Goal: Share content: Share content

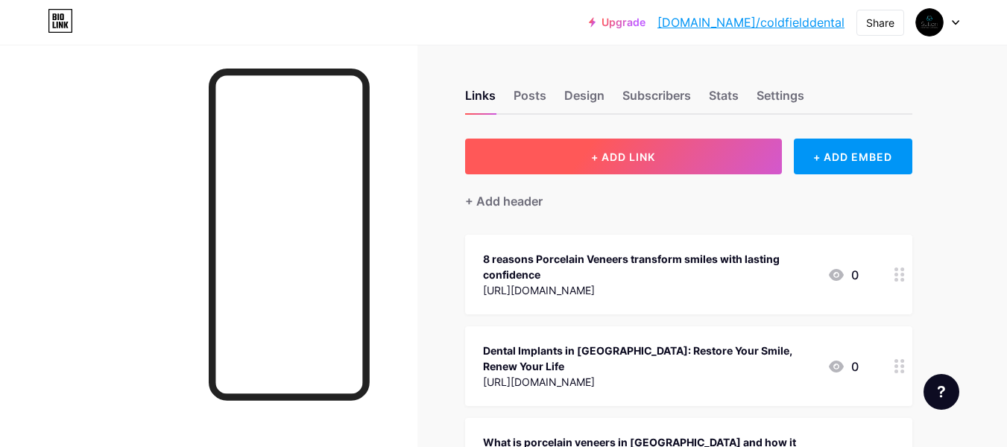
click at [629, 160] on span "+ ADD LINK" at bounding box center [623, 157] width 64 height 13
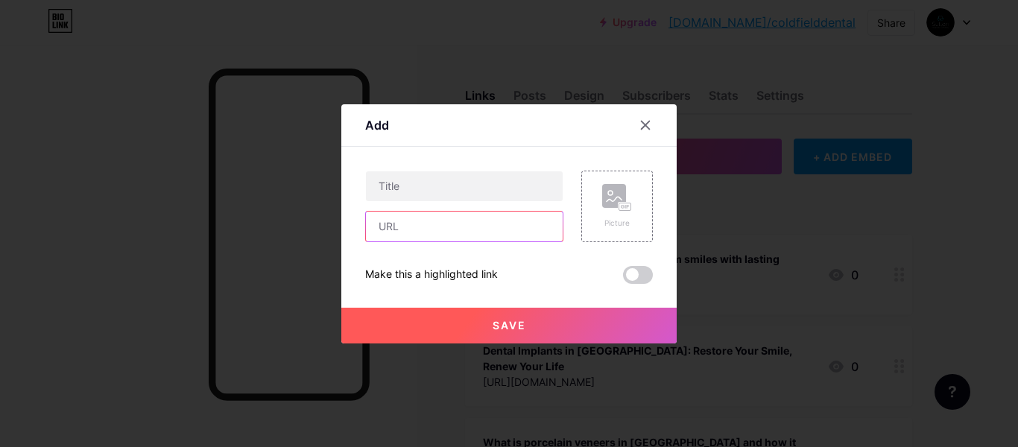
click at [510, 222] on input "text" at bounding box center [464, 227] width 197 height 30
paste input "[URL][DOMAIN_NAME][MEDICAL_DATA]"
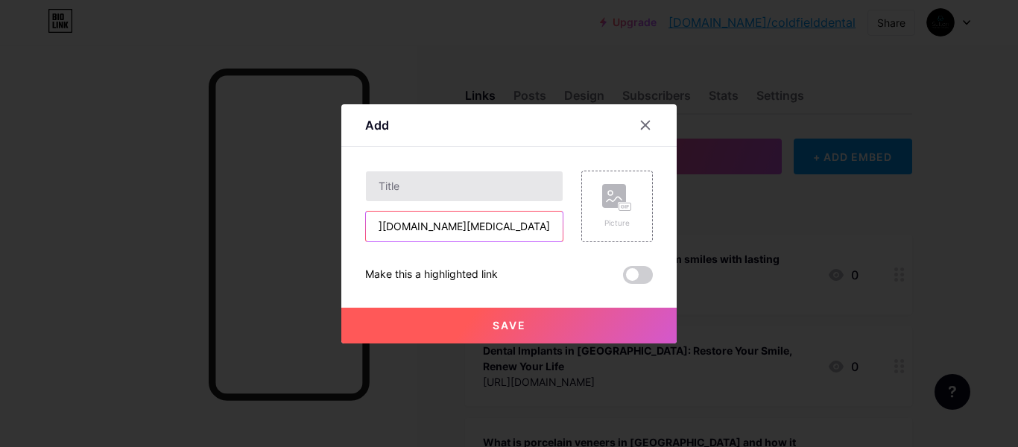
type input "[URL][DOMAIN_NAME][MEDICAL_DATA]"
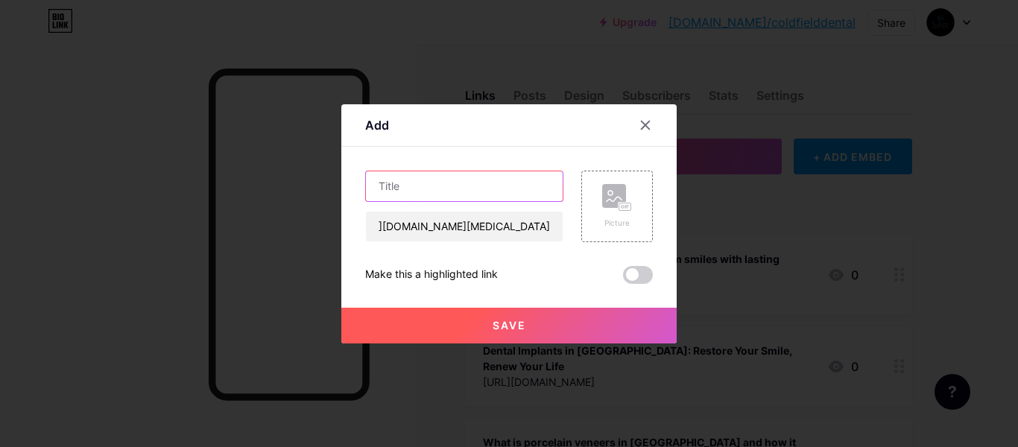
click at [472, 181] on input "text" at bounding box center [464, 186] width 197 height 30
paste input "Do You Need [MEDICAL_DATA] Removal in [GEOGRAPHIC_DATA] for a Healthier Smile"
type input "Do You Need [MEDICAL_DATA] Removal in [GEOGRAPHIC_DATA] for a Healthier Smile"
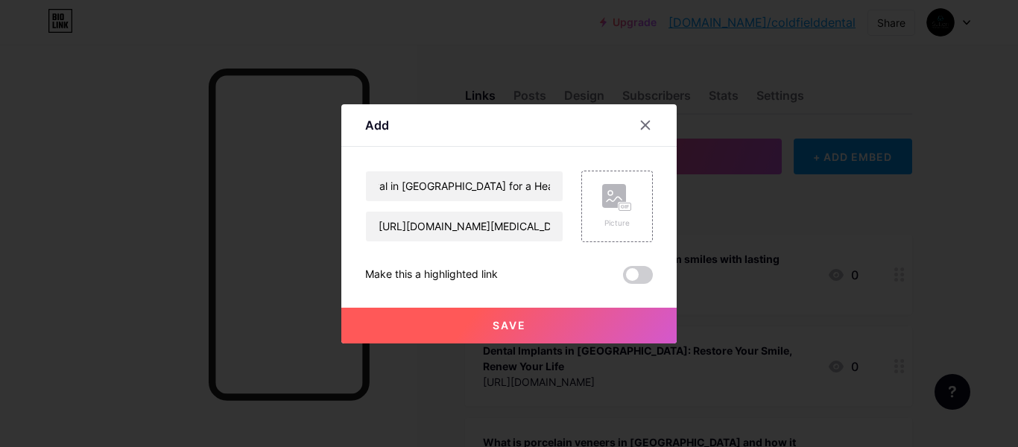
click at [549, 288] on div "Save" at bounding box center [508, 314] width 335 height 60
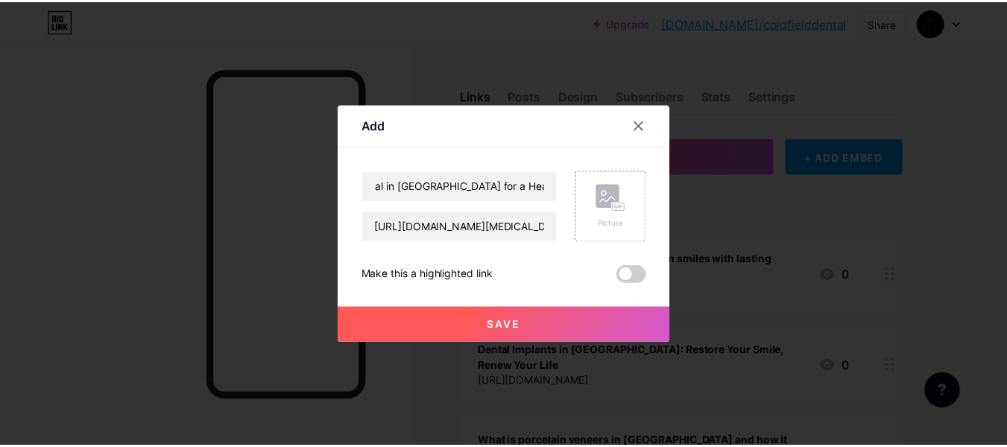
scroll to position [0, 0]
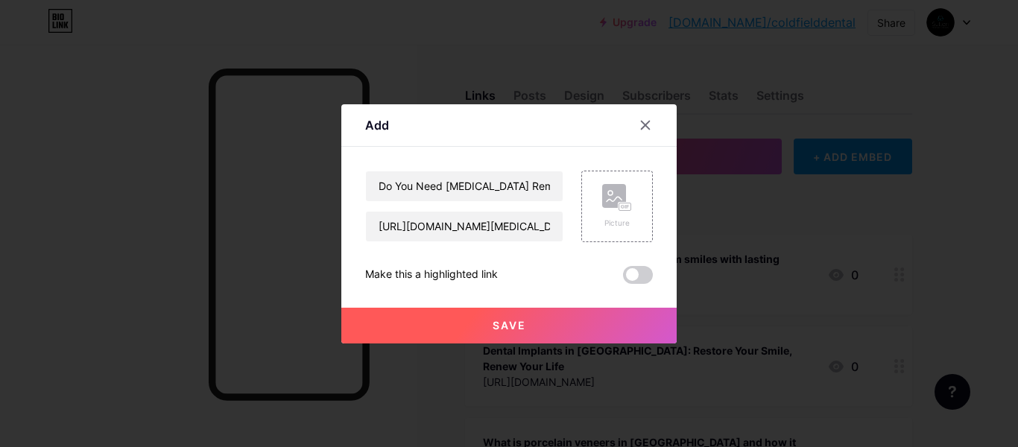
click at [510, 335] on button "Save" at bounding box center [508, 326] width 335 height 36
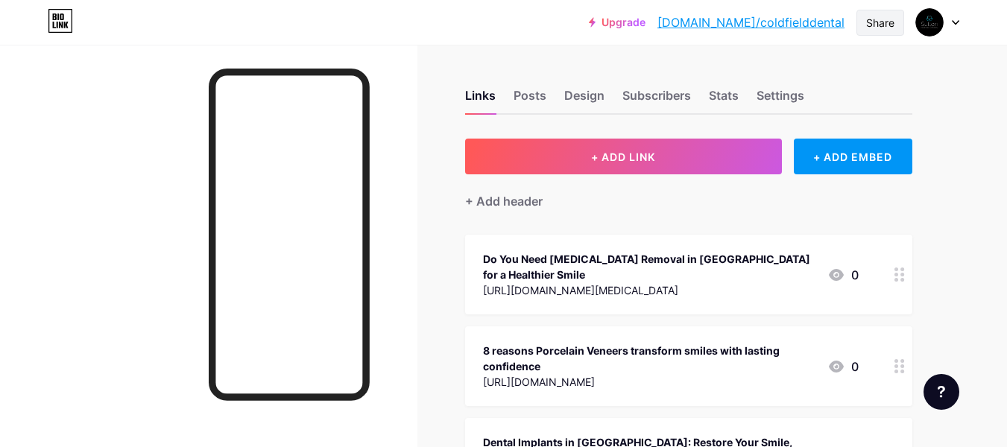
click at [896, 27] on div "Share" at bounding box center [880, 23] width 48 height 26
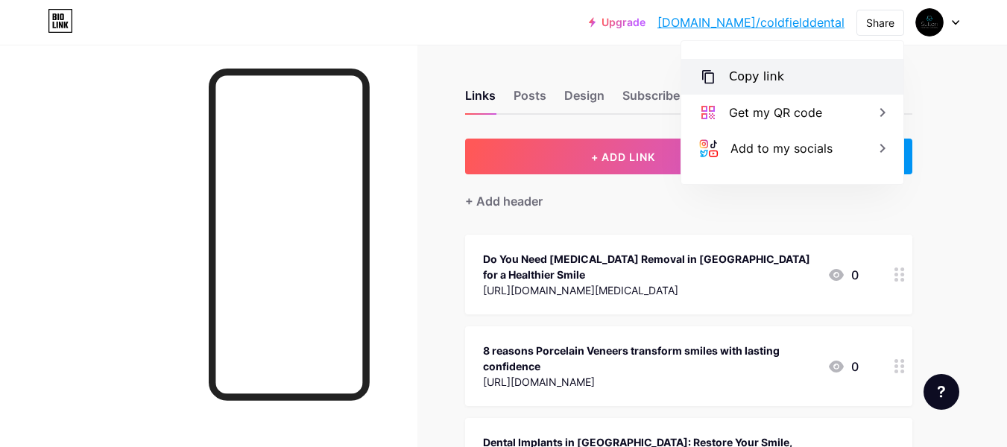
click at [771, 83] on div "Copy link" at bounding box center [756, 77] width 55 height 18
